Goal: Information Seeking & Learning: Learn about a topic

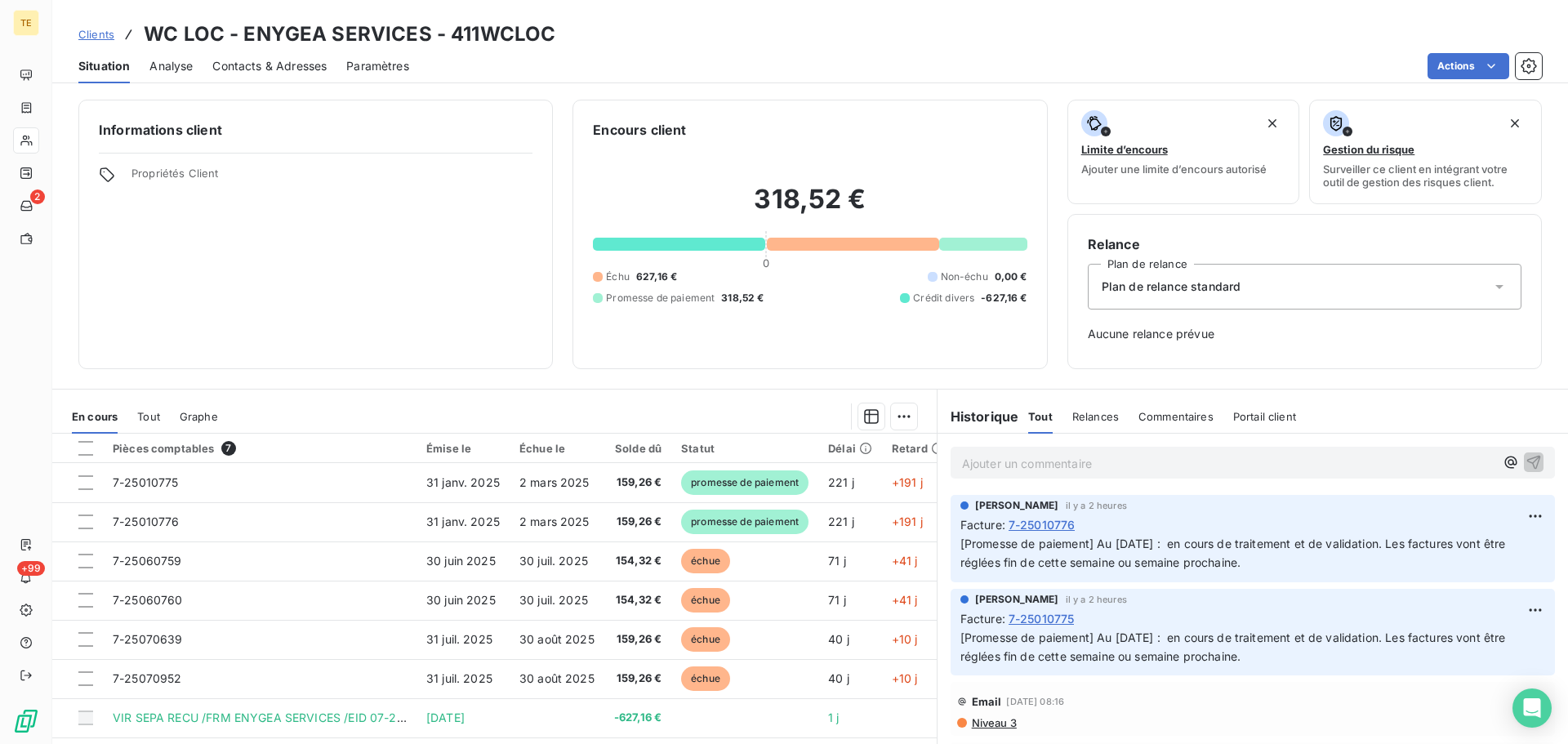
scroll to position [164, 0]
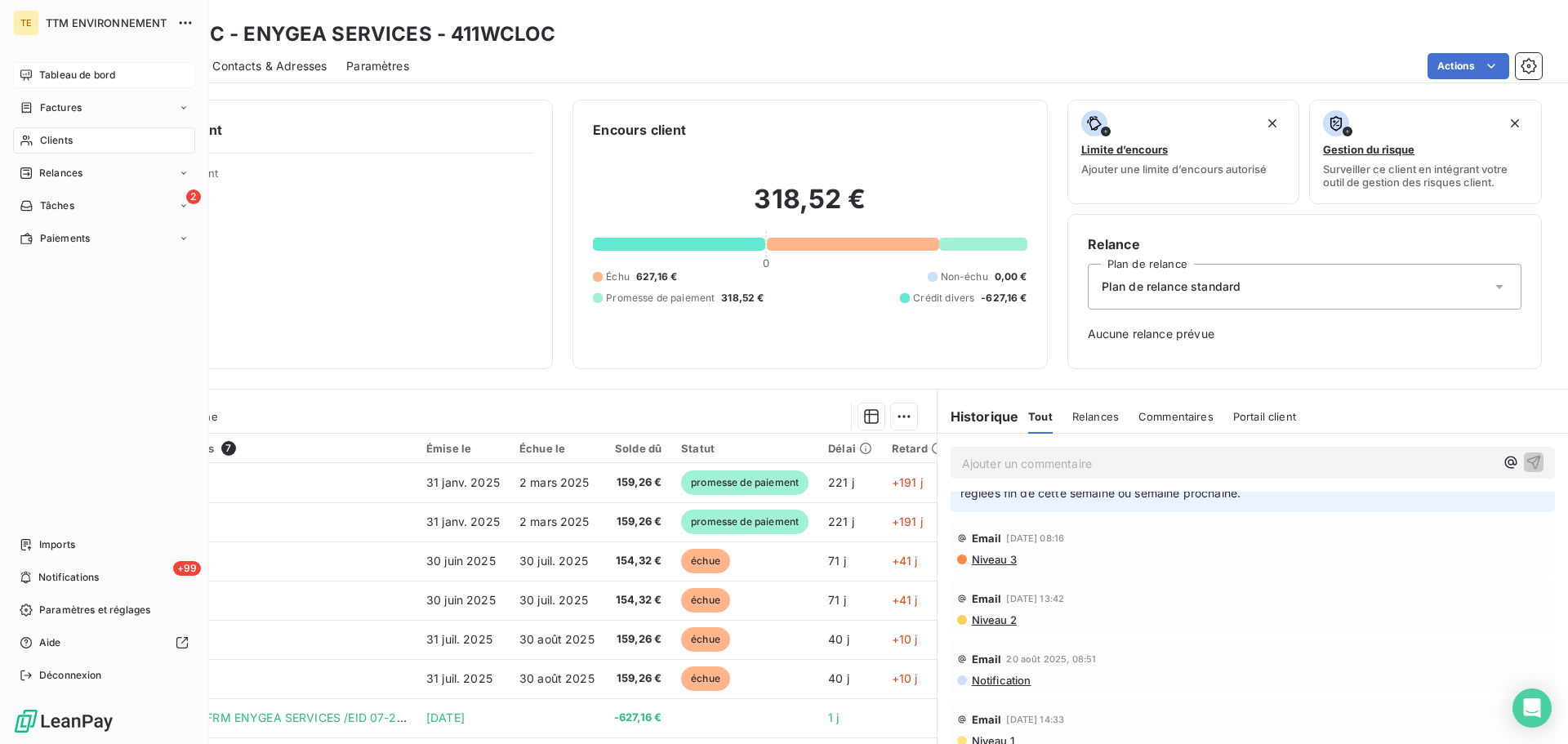
click at [81, 63] on div "Tableau de bord" at bounding box center [104, 74] width 182 height 26
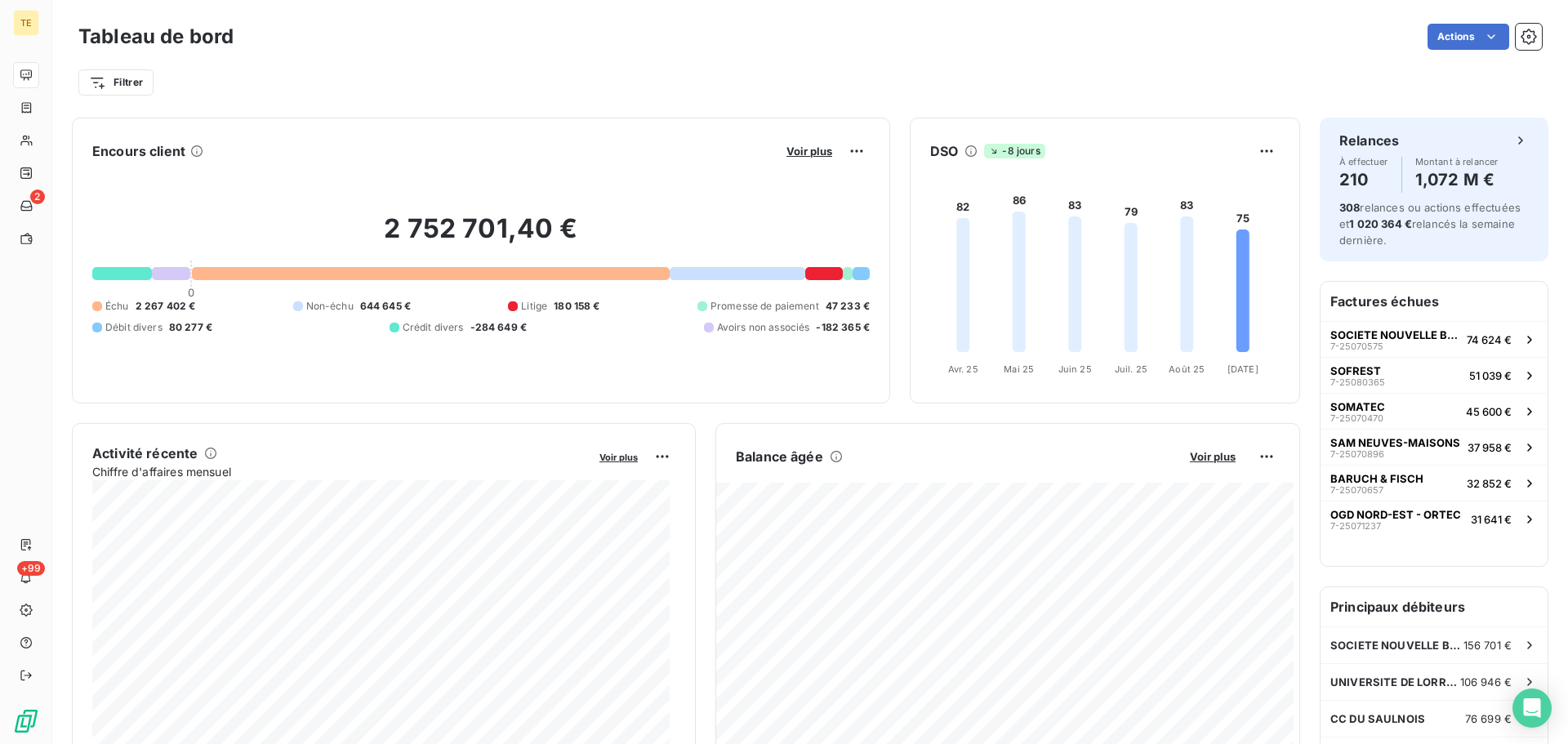
click at [1237, 266] on icon at bounding box center [1243, 291] width 13 height 123
click at [1237, 267] on icon at bounding box center [1243, 291] width 13 height 123
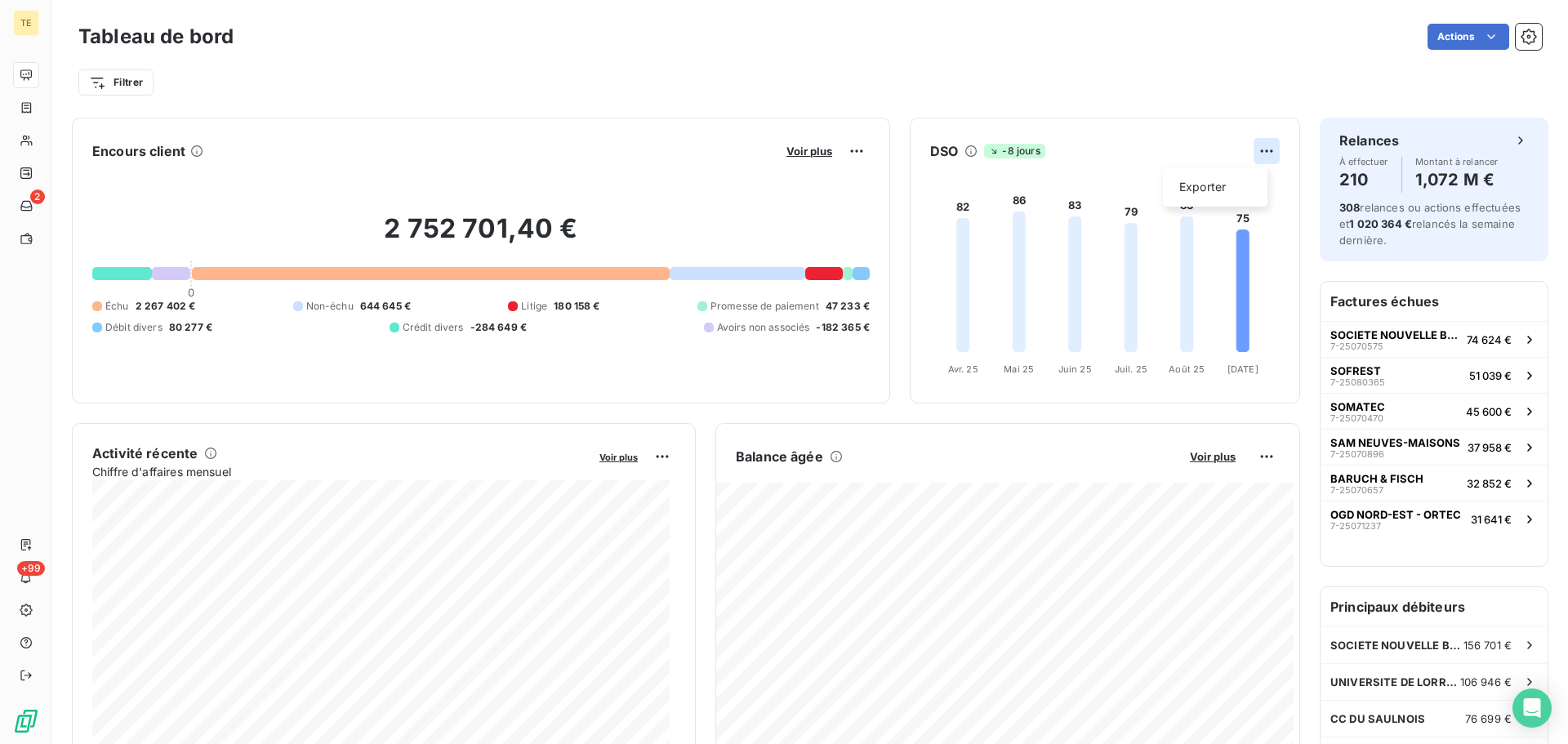
click at [1264, 149] on html "TE 2 +99 Tableau de bord Actions Filtrer Encours client Voir plus 2 752 701,40 …" at bounding box center [784, 372] width 1568 height 744
click at [1240, 192] on div "Exporter" at bounding box center [1215, 186] width 92 height 26
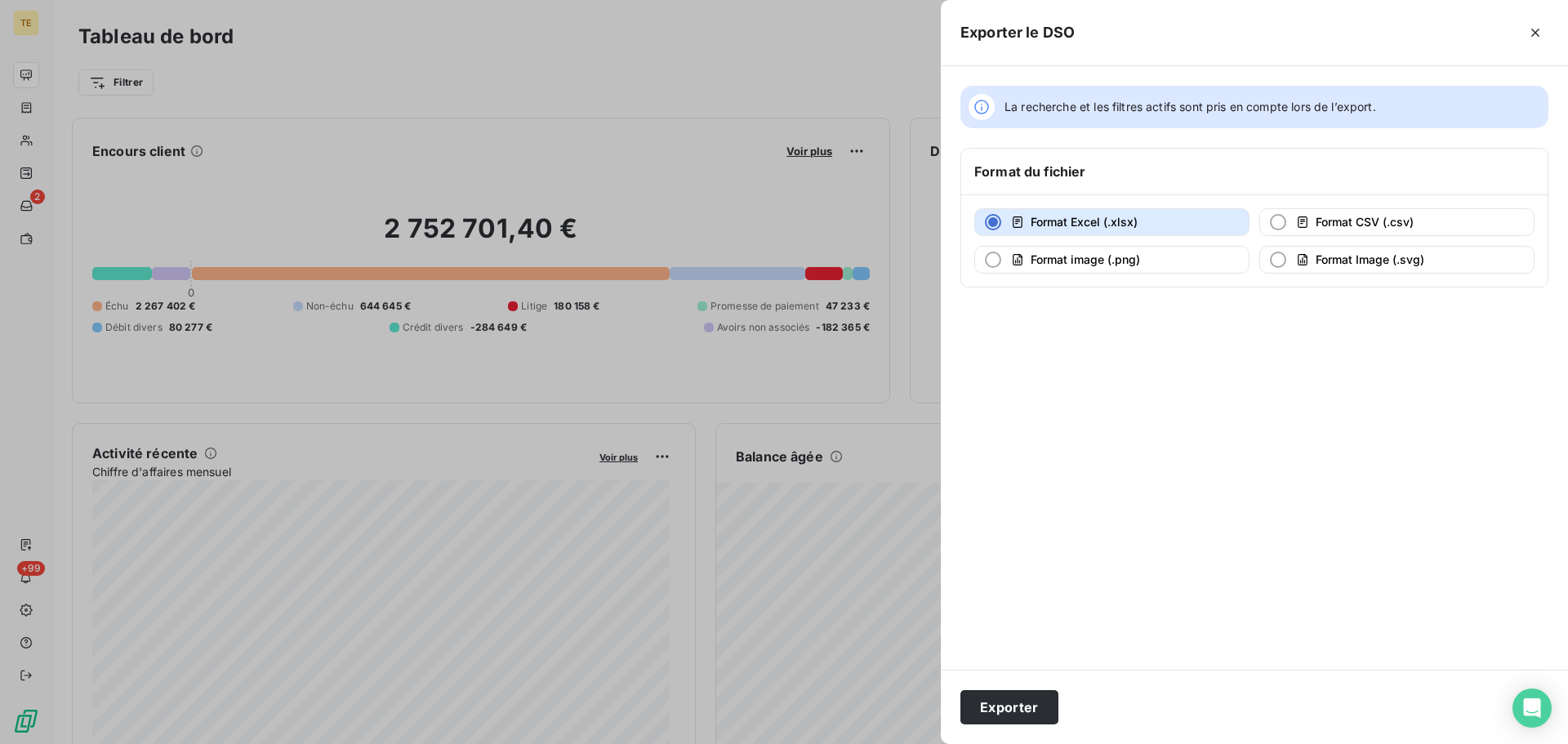
click at [848, 95] on div at bounding box center [784, 372] width 1568 height 744
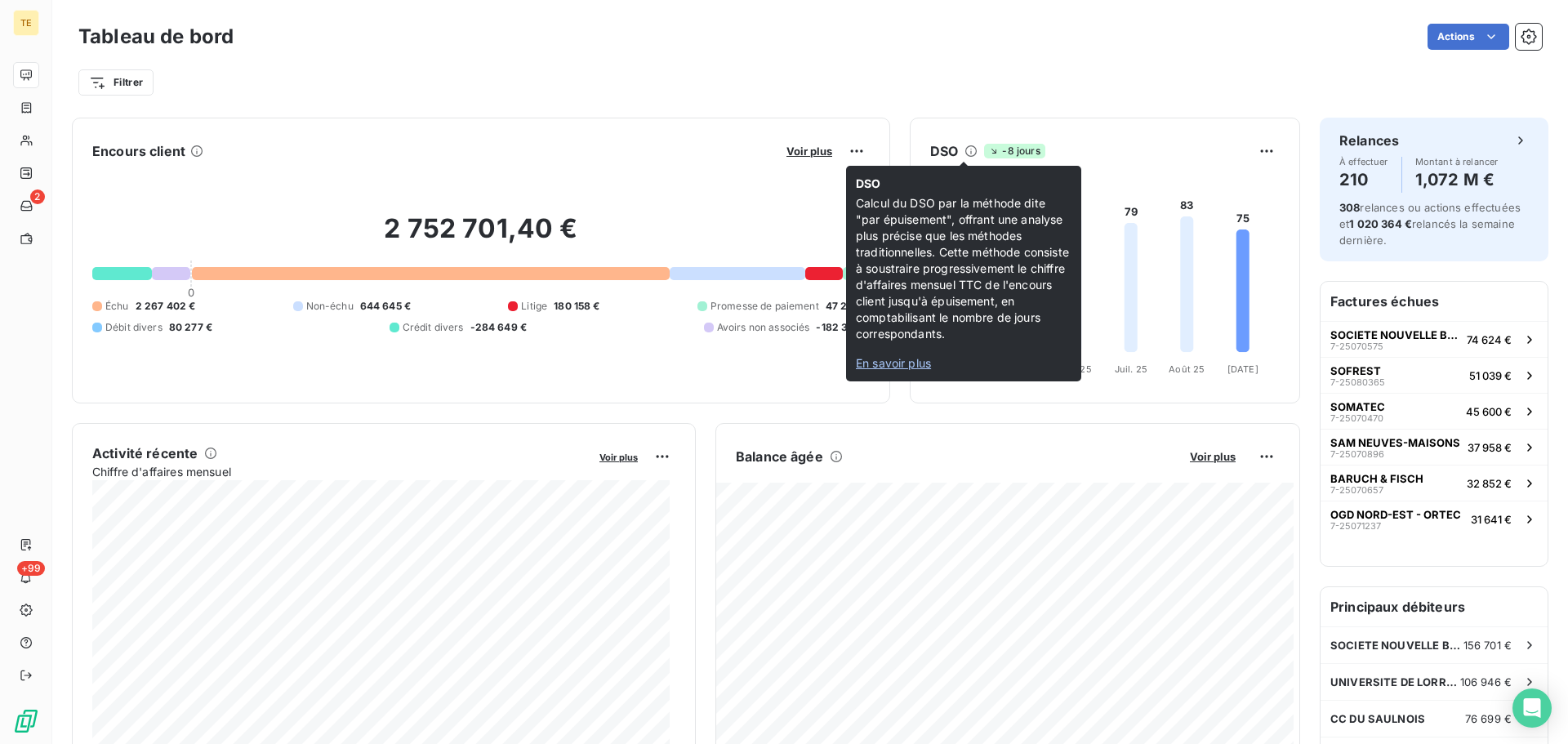
click at [906, 357] on span "En savoir plus" at bounding box center [894, 362] width 75 height 14
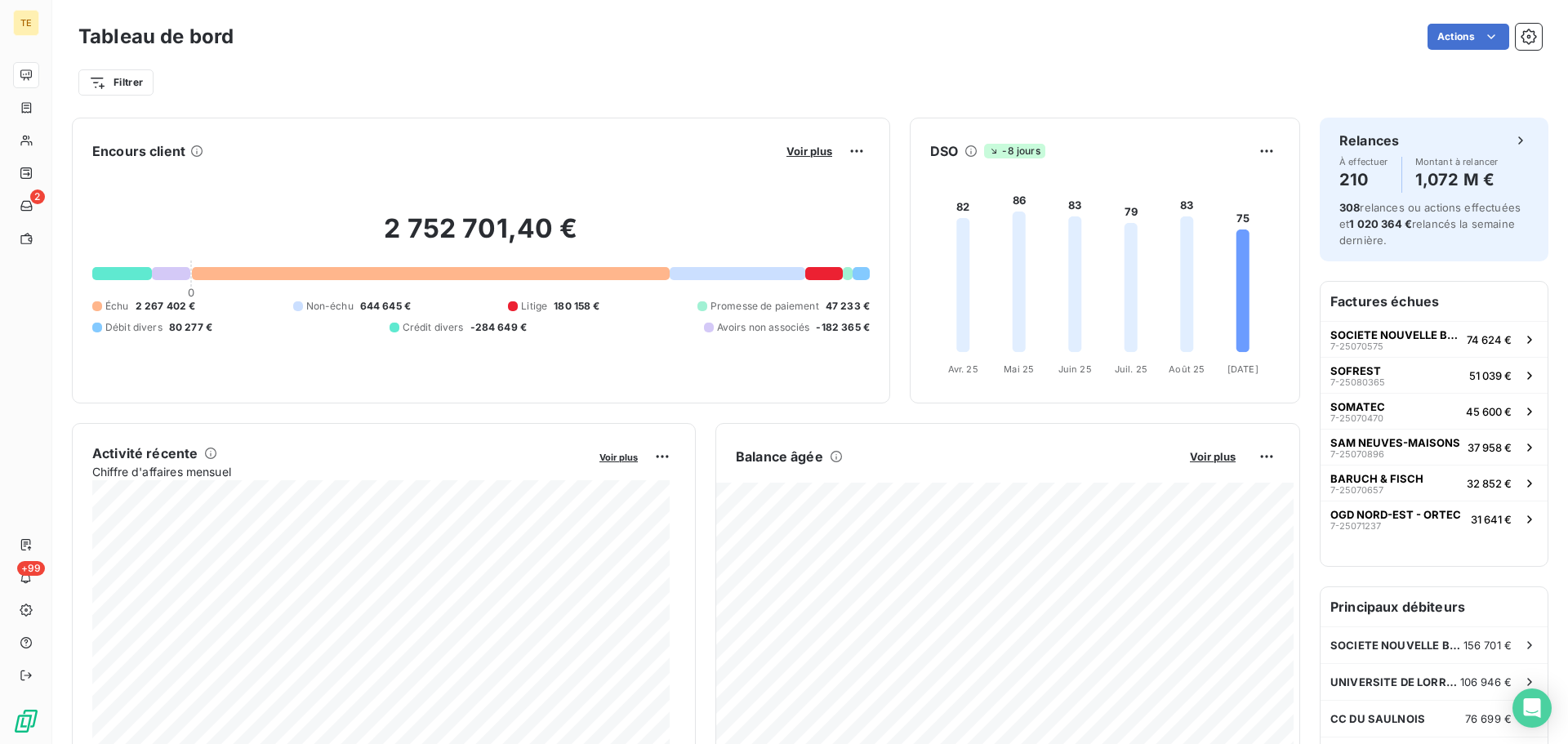
click at [956, 233] on icon at bounding box center [963, 284] width 13 height 134
click at [1124, 242] on icon at bounding box center [1131, 287] width 13 height 129
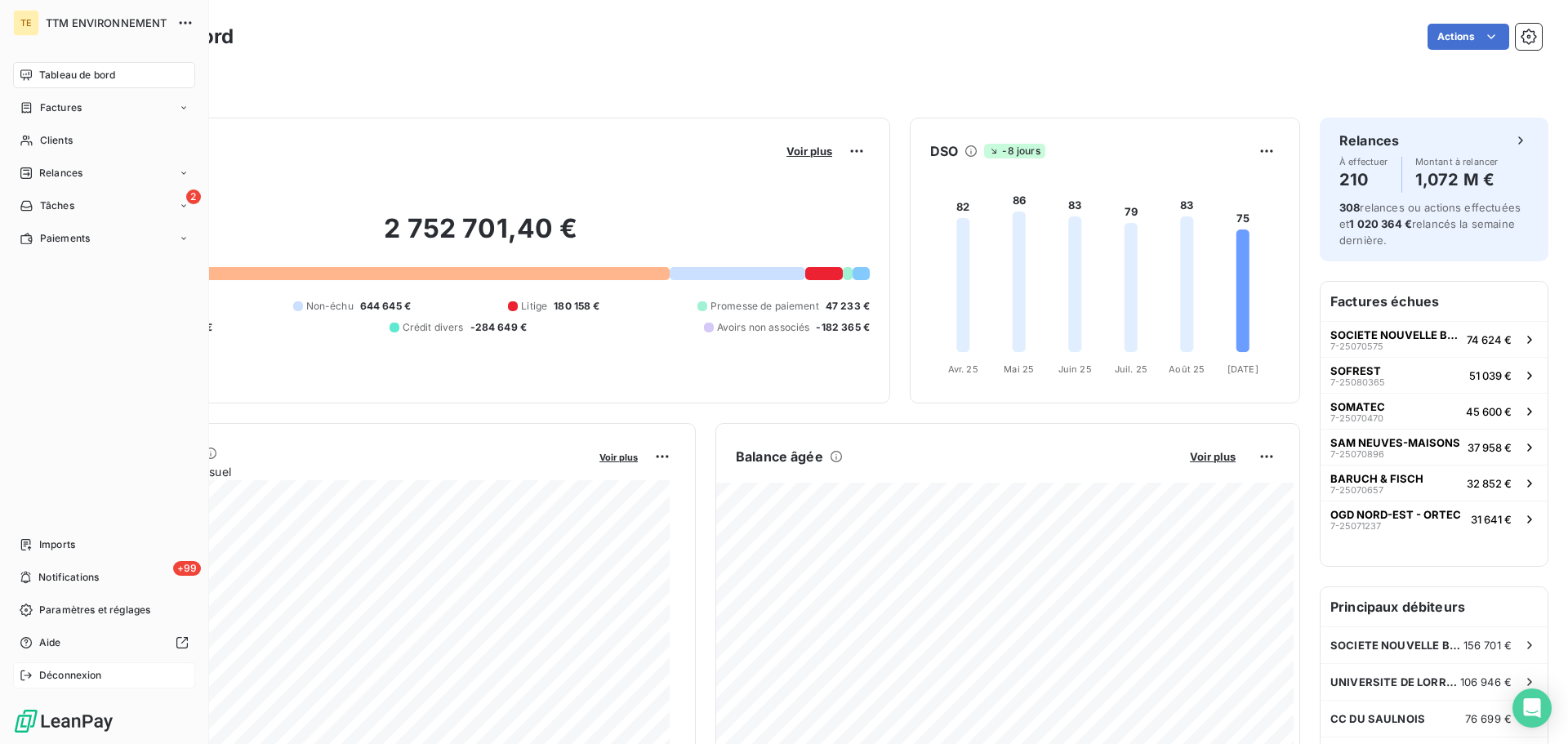
click at [71, 665] on div "Déconnexion" at bounding box center [104, 675] width 182 height 26
